Goal: Navigation & Orientation: Find specific page/section

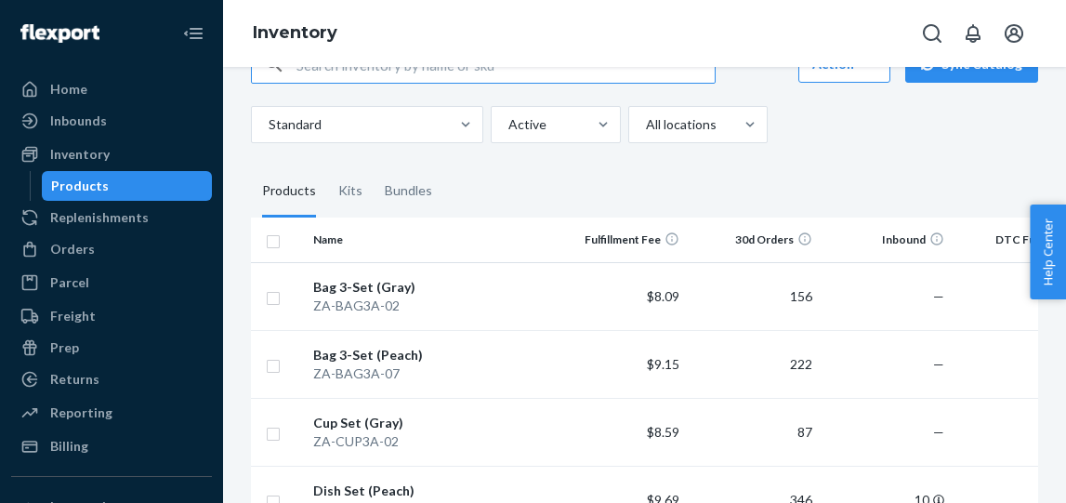
scroll to position [83, 0]
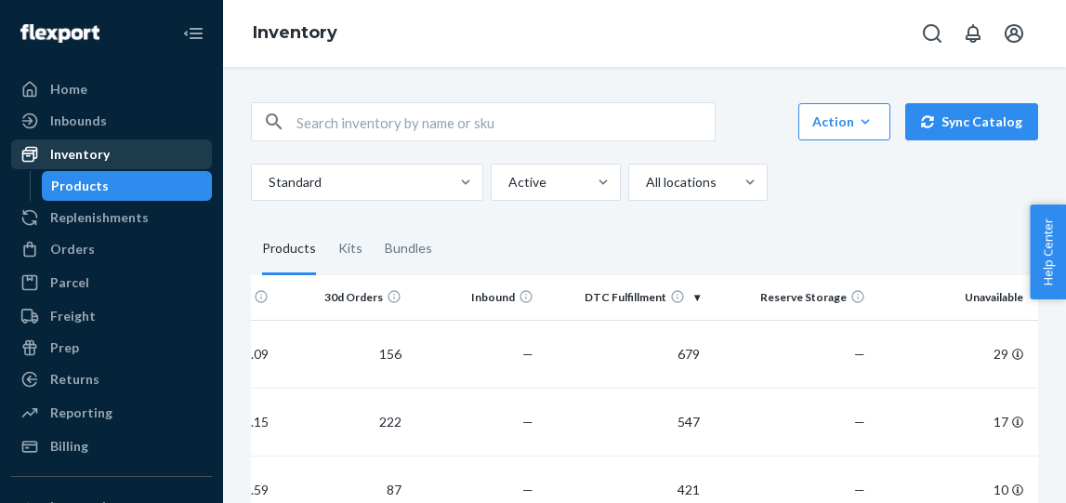
click at [87, 157] on div "Inventory" at bounding box center [79, 154] width 59 height 19
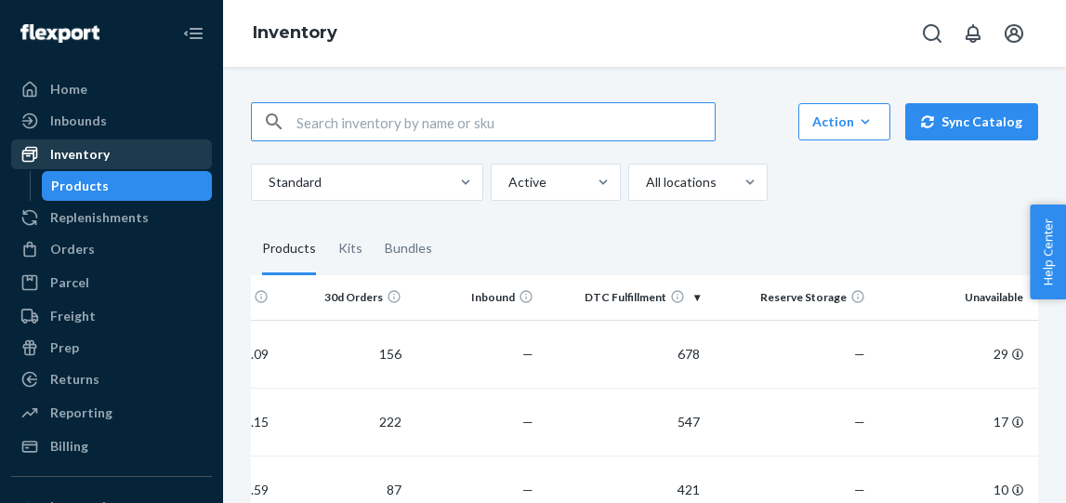
click at [70, 156] on div "Inventory" at bounding box center [79, 154] width 59 height 19
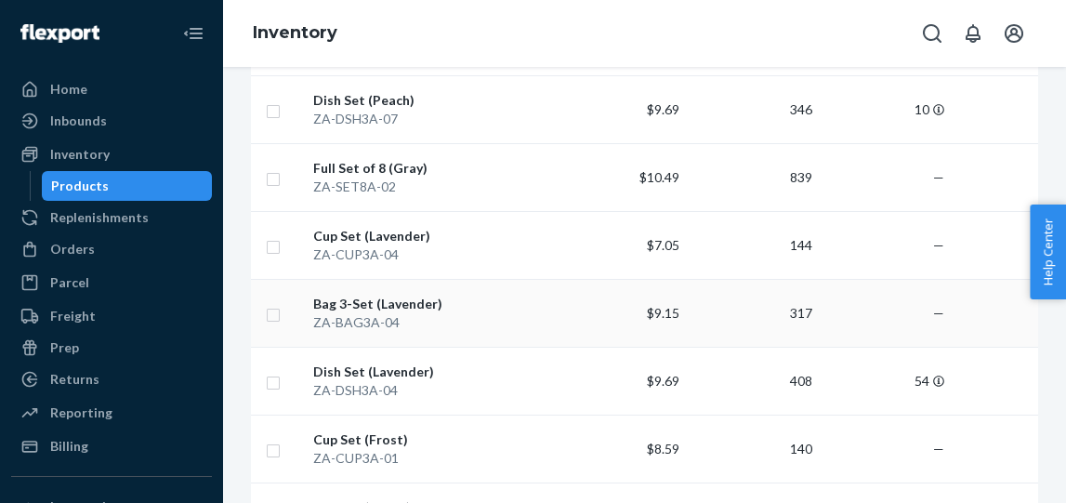
scroll to position [449, 0]
